Goal: Information Seeking & Learning: Learn about a topic

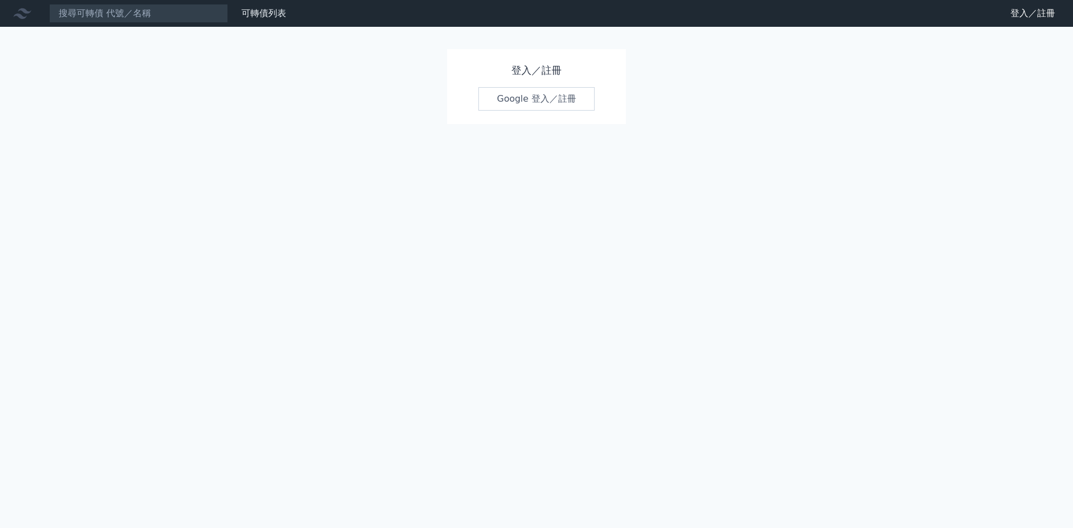
click at [542, 80] on div "登入／註冊 Google 登入／註冊" at bounding box center [536, 86] width 179 height 75
click at [541, 105] on link "Google 登入／註冊" at bounding box center [536, 98] width 116 height 23
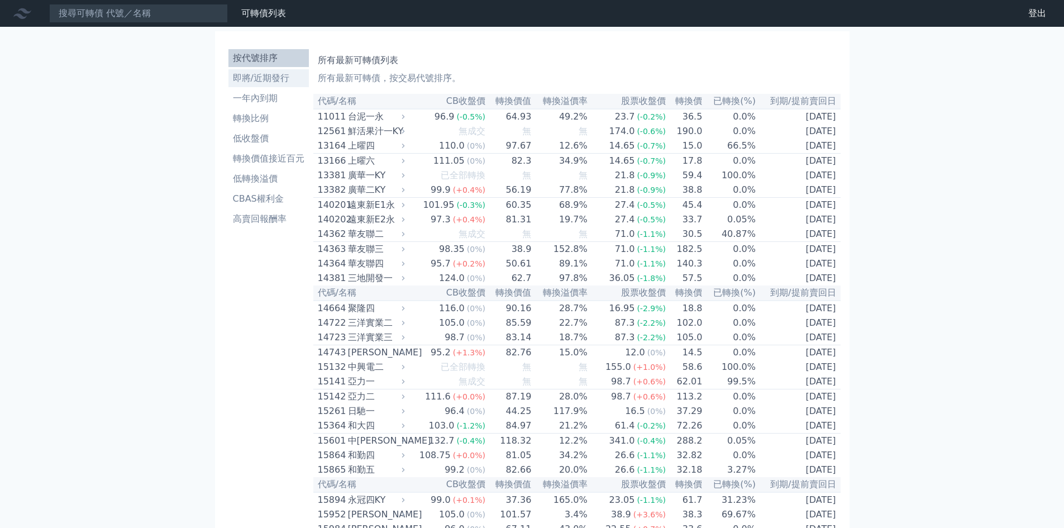
click at [291, 80] on li "即將/近期發行" at bounding box center [268, 78] width 80 height 13
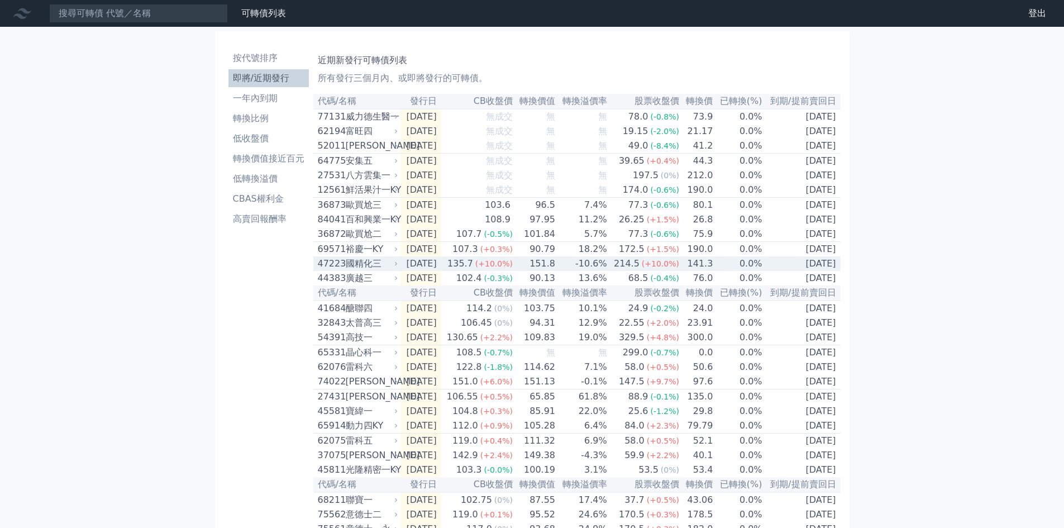
click at [513, 268] on span "(+10.0%)" at bounding box center [493, 263] width 37 height 9
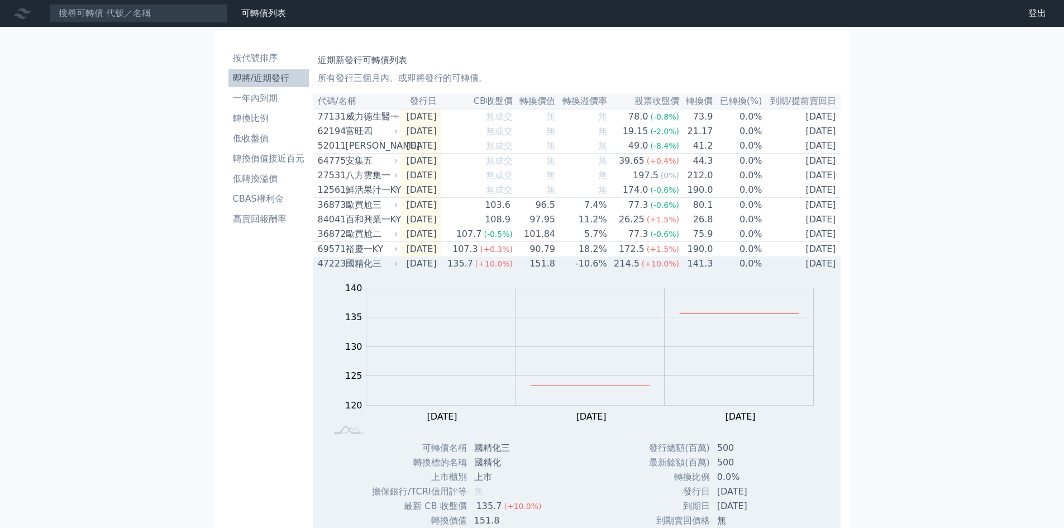
click at [513, 268] on span "(+10.0%)" at bounding box center [493, 263] width 37 height 9
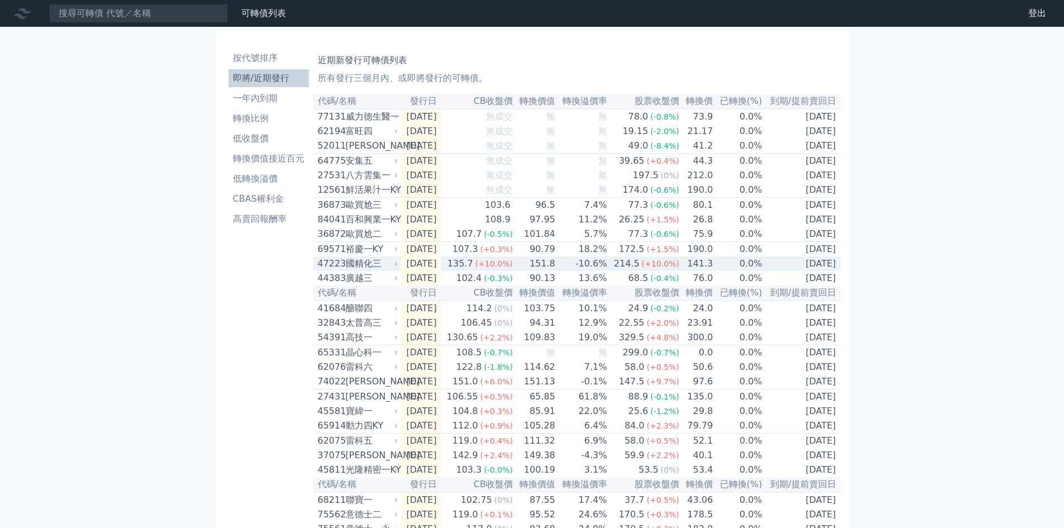
click at [513, 268] on span "(+10.0%)" at bounding box center [493, 263] width 37 height 9
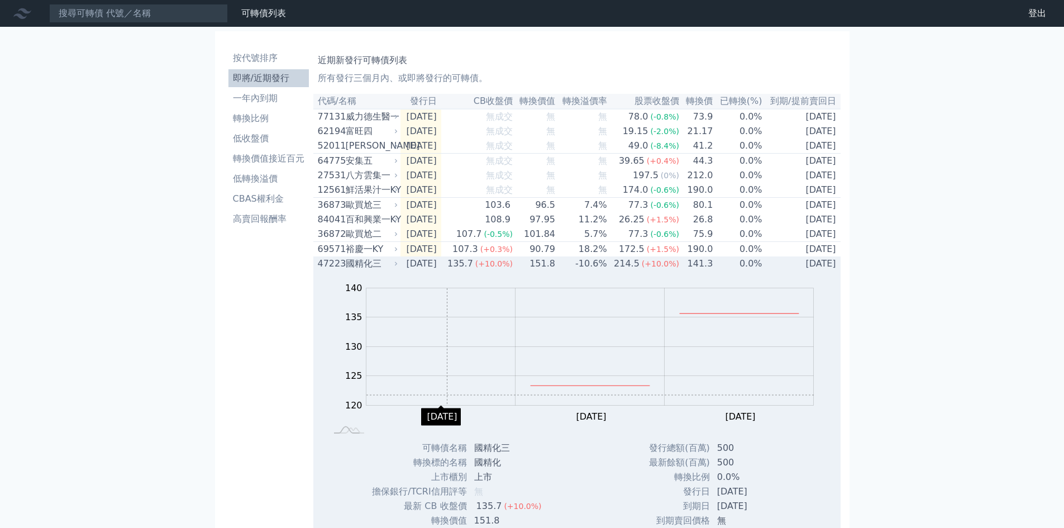
click at [447, 406] on rect "Chart" at bounding box center [589, 346] width 447 height 117
click at [586, 271] on td "-10.6%" at bounding box center [582, 263] width 52 height 15
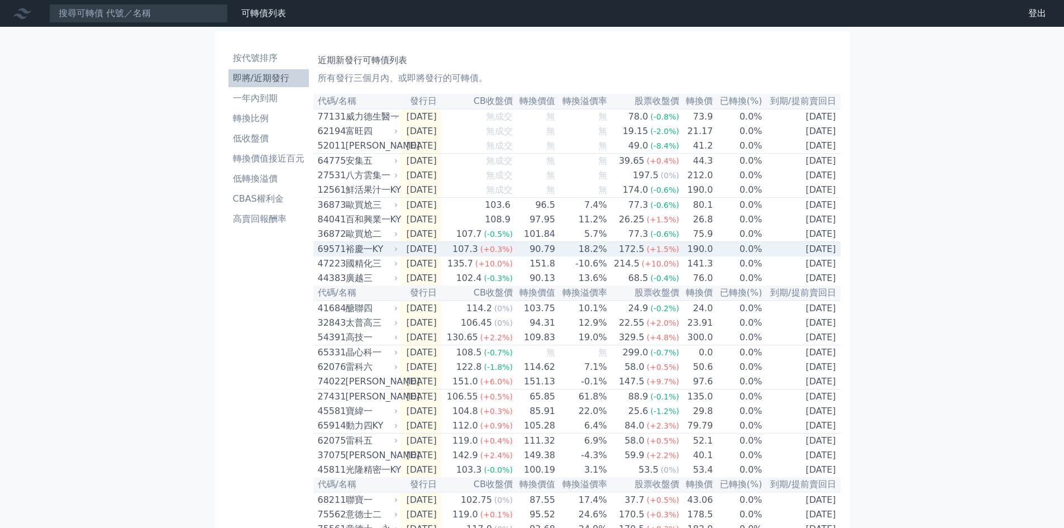
click at [591, 257] on td "18.2%" at bounding box center [582, 249] width 52 height 15
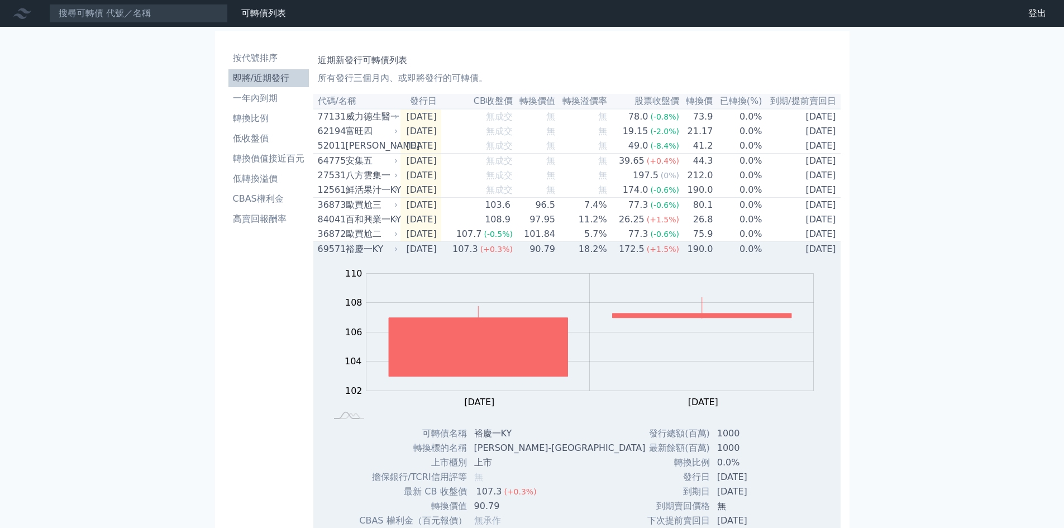
click at [591, 257] on td "18.2%" at bounding box center [582, 249] width 52 height 15
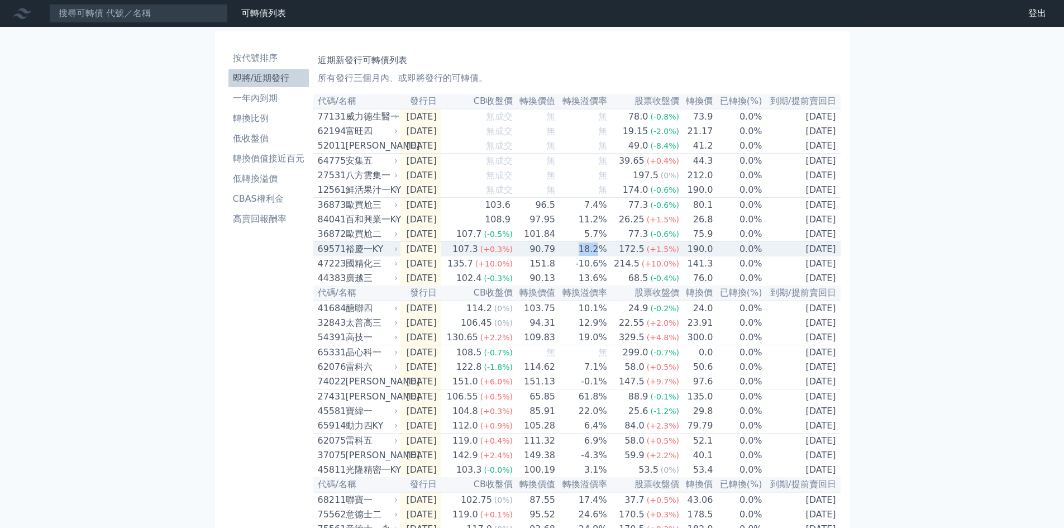
click at [591, 257] on td "18.2%" at bounding box center [582, 249] width 52 height 15
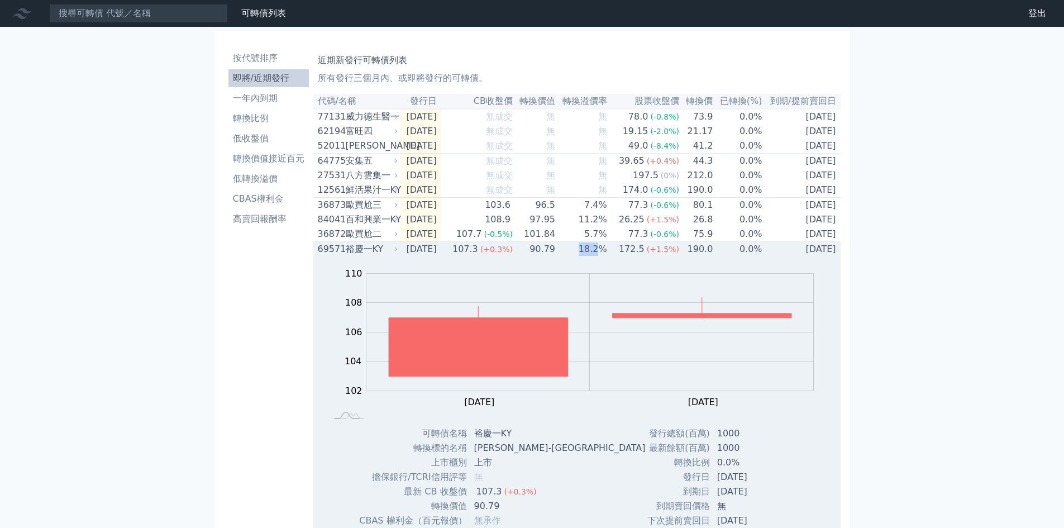
click at [591, 257] on td "18.2%" at bounding box center [582, 249] width 52 height 15
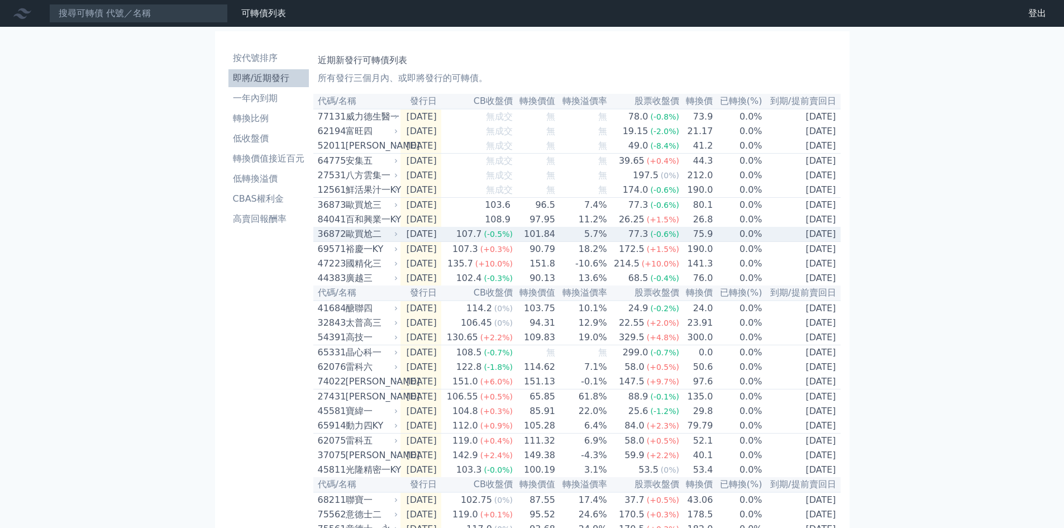
click at [598, 242] on td "5.7%" at bounding box center [582, 234] width 52 height 15
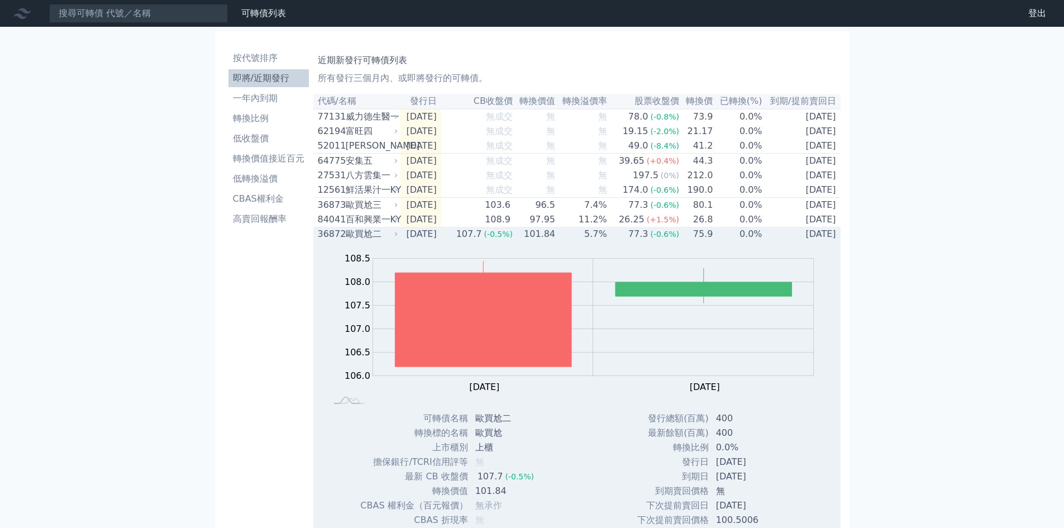
click at [598, 241] on td "5.7%" at bounding box center [582, 234] width 52 height 15
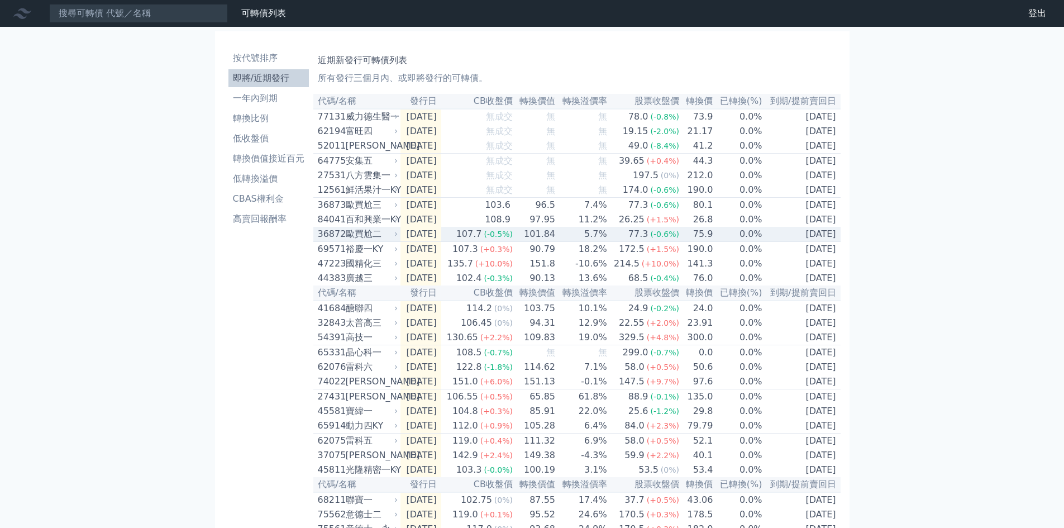
click at [591, 239] on td "5.7%" at bounding box center [582, 234] width 52 height 15
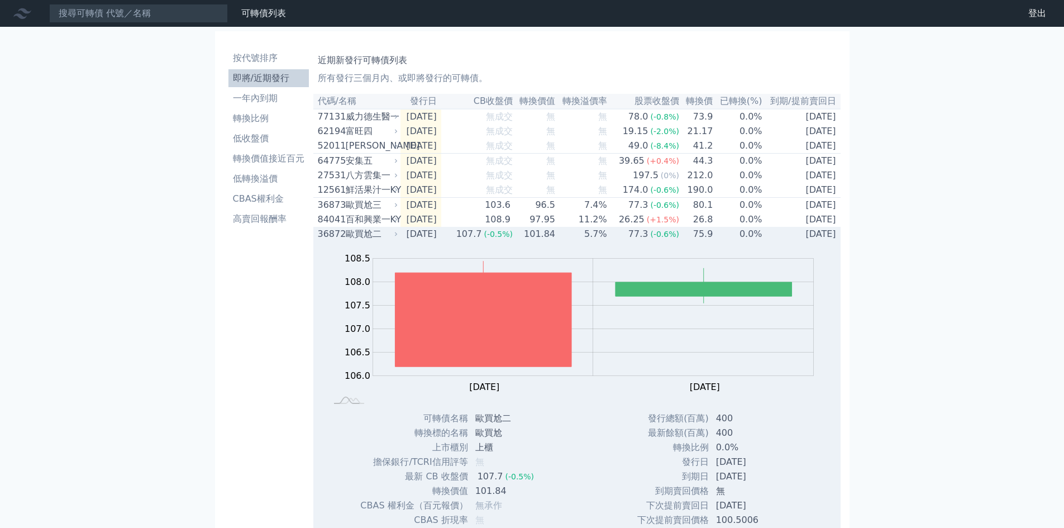
click at [589, 239] on td "5.7%" at bounding box center [582, 234] width 52 height 15
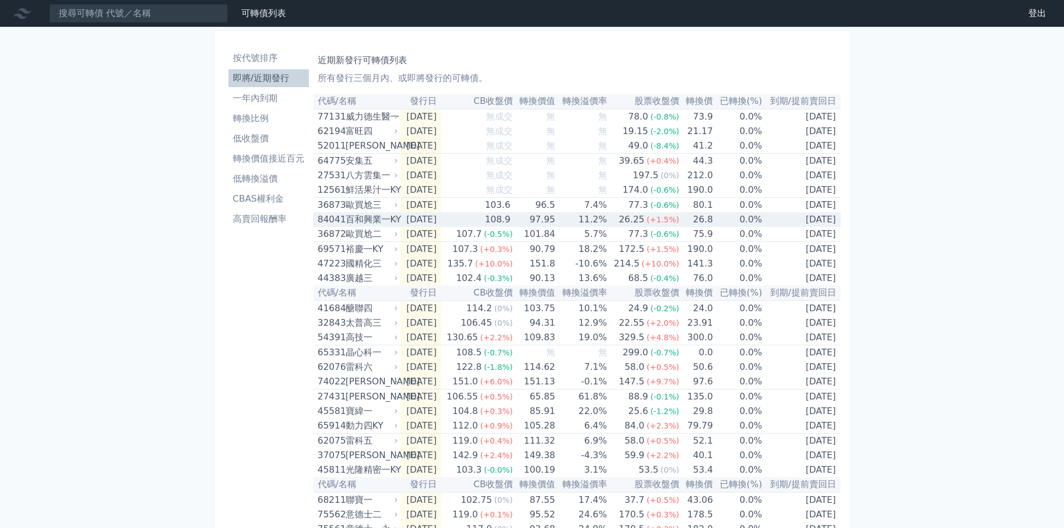
click at [602, 227] on td "11.2%" at bounding box center [582, 219] width 52 height 15
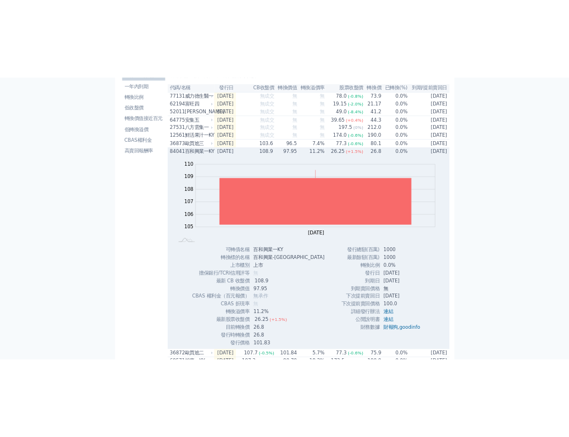
scroll to position [168, 0]
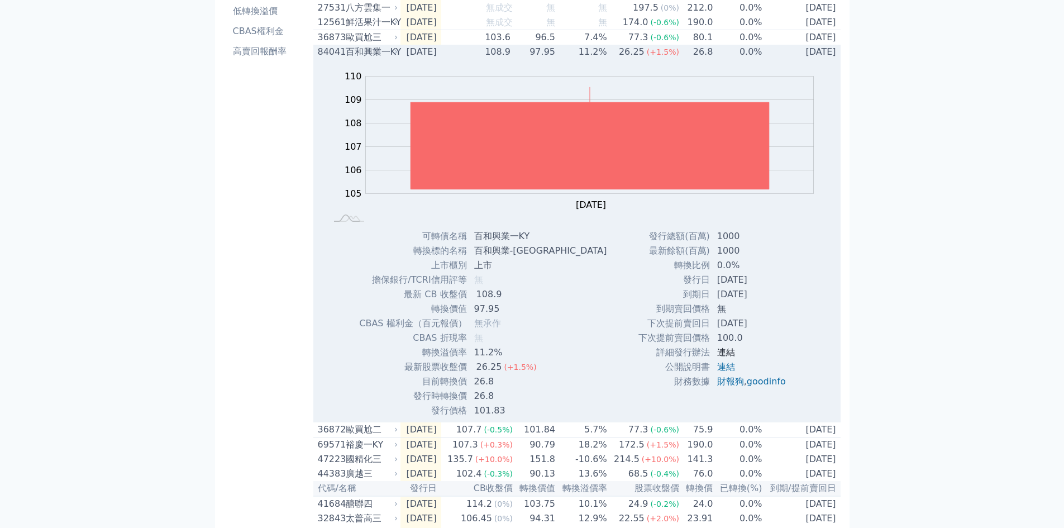
click at [727, 358] on link "連結" at bounding box center [726, 352] width 18 height 11
click at [535, 57] on td "97.95" at bounding box center [534, 52] width 42 height 15
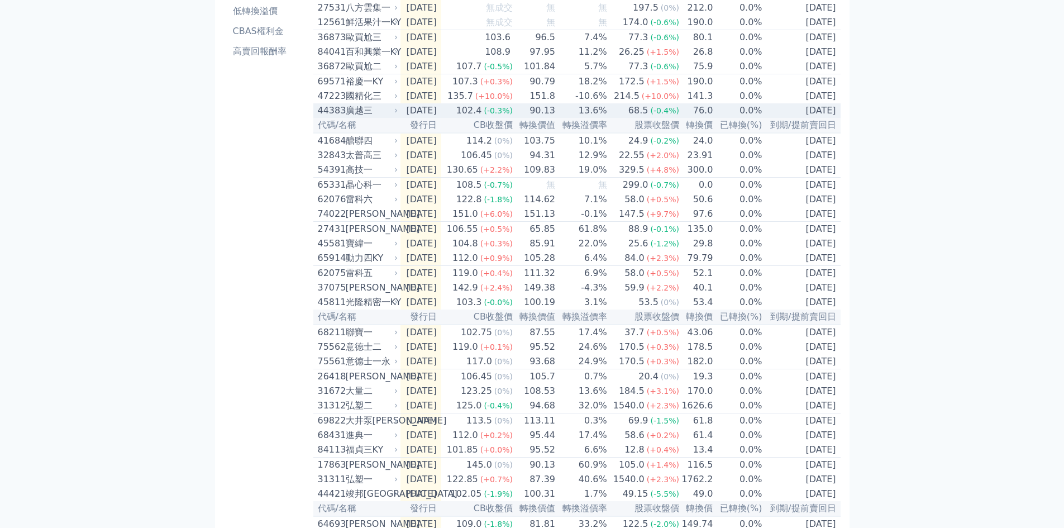
click at [476, 117] on div "102.4" at bounding box center [469, 110] width 30 height 13
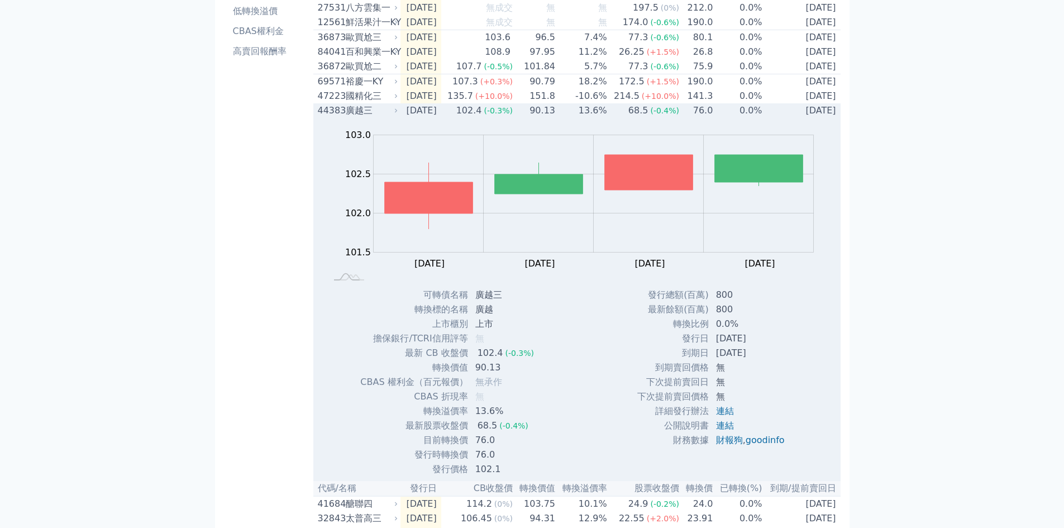
click at [684, 118] on td "76.0" at bounding box center [697, 110] width 34 height 15
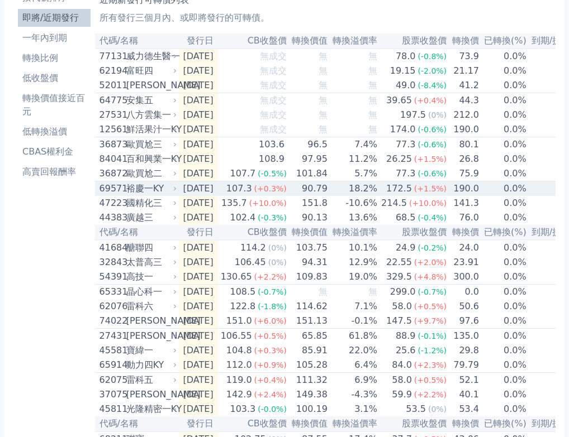
scroll to position [0, 0]
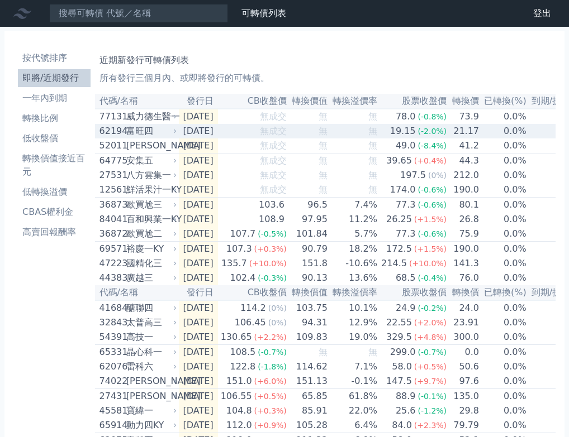
click at [218, 131] on td "[DATE]" at bounding box center [198, 131] width 39 height 15
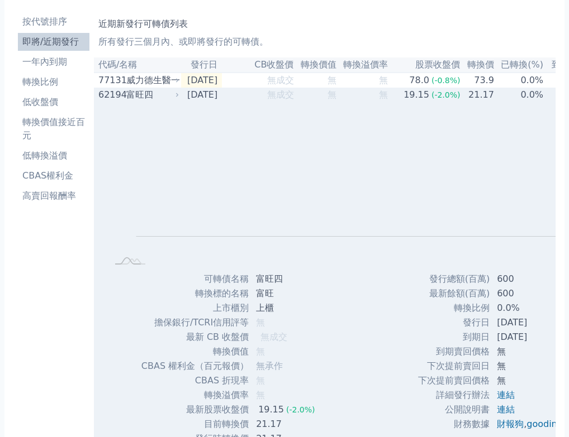
scroll to position [56, 0]
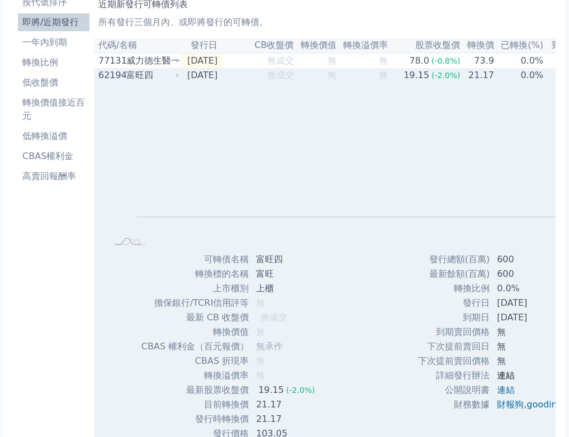
click at [499, 381] on link "連結" at bounding box center [506, 375] width 18 height 11
